Goal: Task Accomplishment & Management: Use online tool/utility

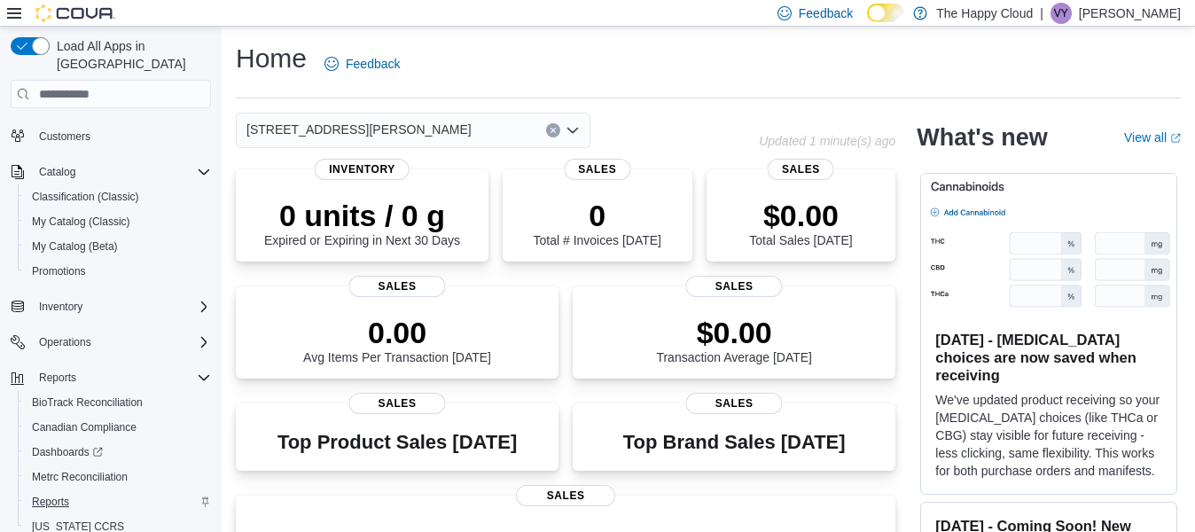
scroll to position [105, 0]
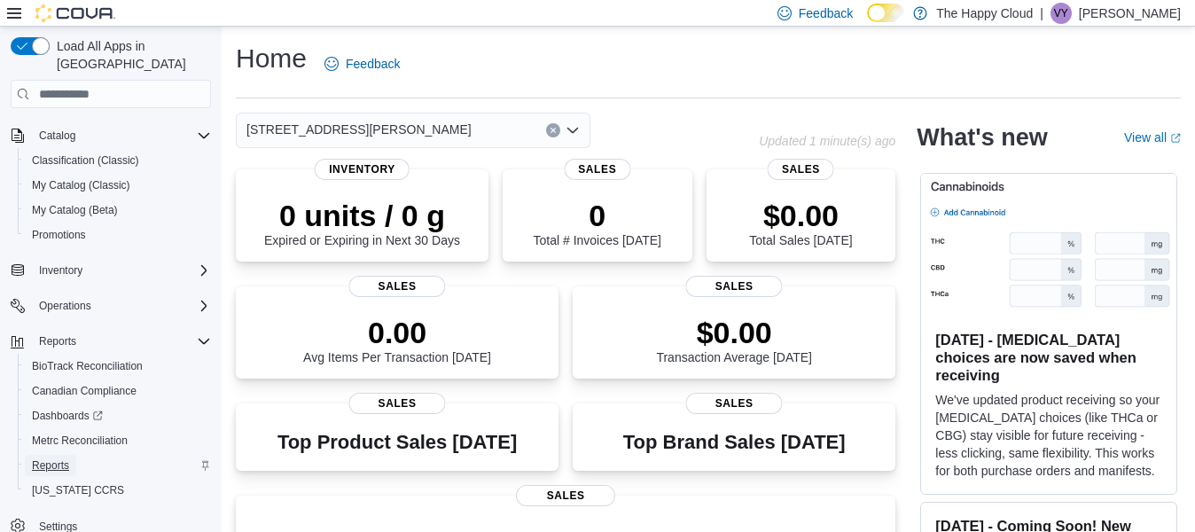
click at [58, 458] on span "Reports" at bounding box center [50, 465] width 37 height 14
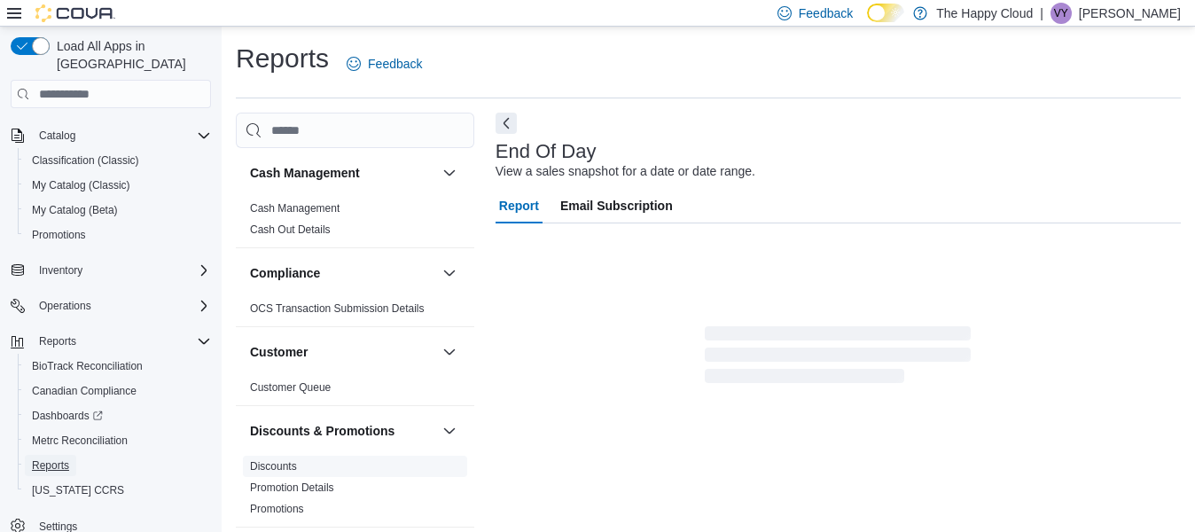
scroll to position [29, 0]
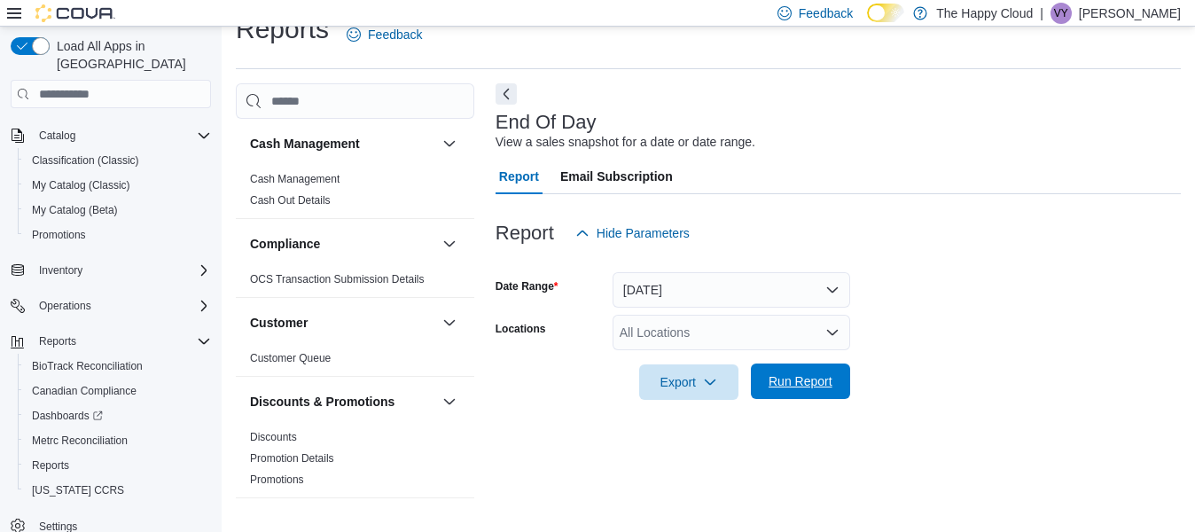
click at [815, 380] on span "Run Report" at bounding box center [800, 381] width 64 height 18
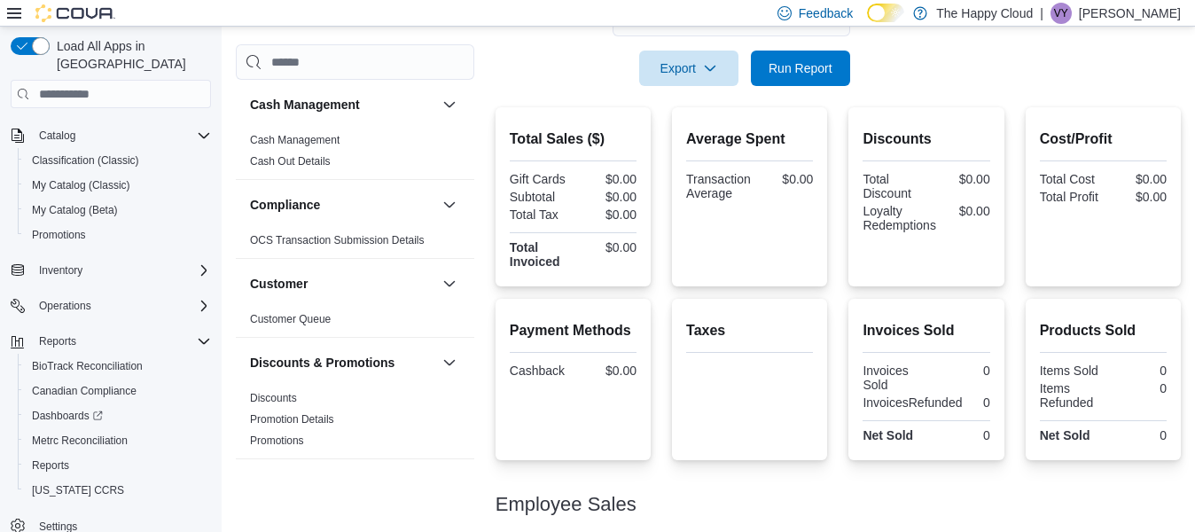
scroll to position [362, 0]
